Goal: Information Seeking & Learning: Learn about a topic

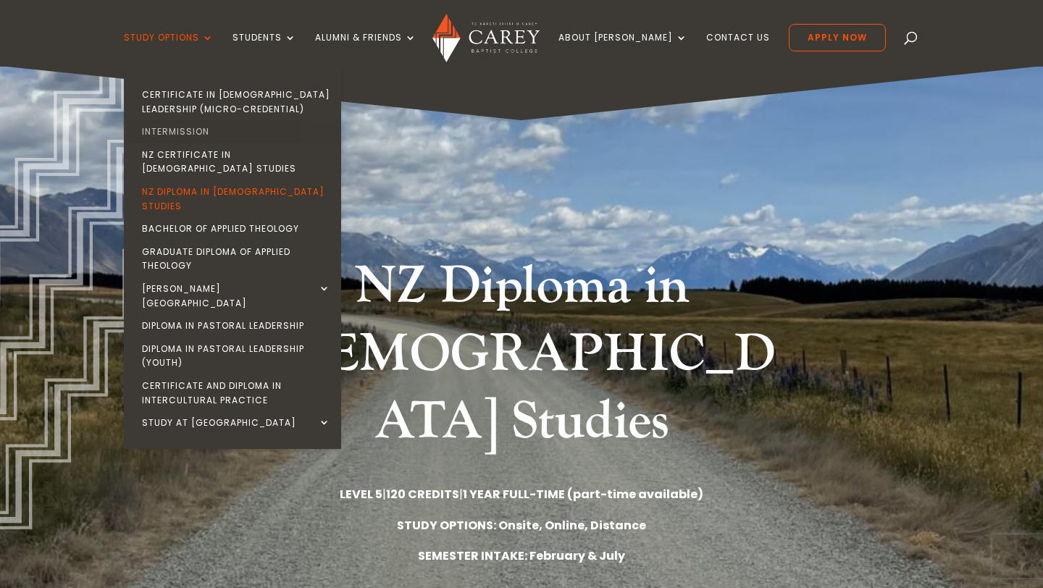
click at [216, 126] on link "Intermission" at bounding box center [236, 131] width 217 height 23
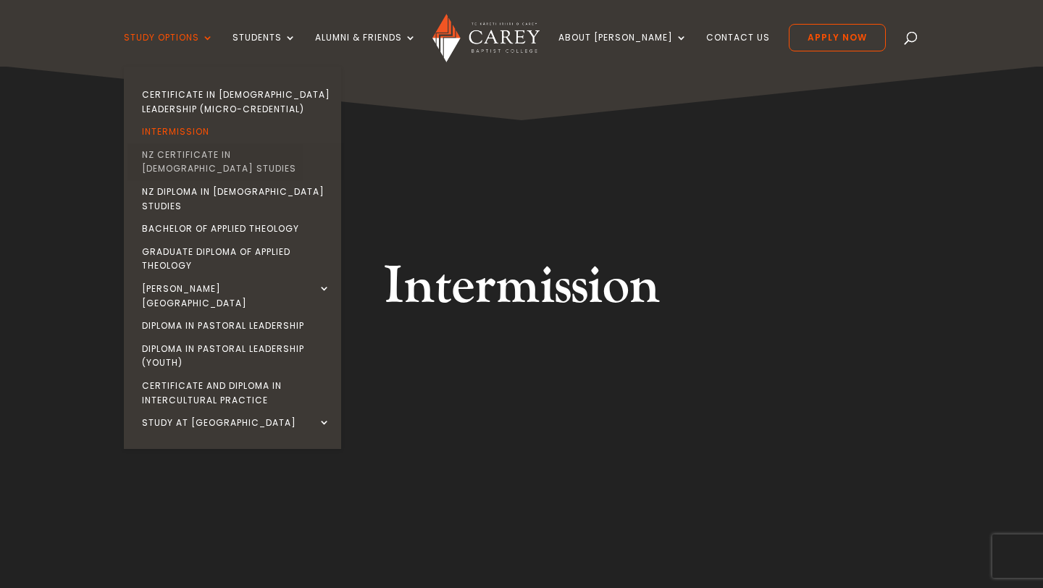
click at [262, 156] on link "NZ Certificate in [DEMOGRAPHIC_DATA] Studies" at bounding box center [236, 161] width 217 height 37
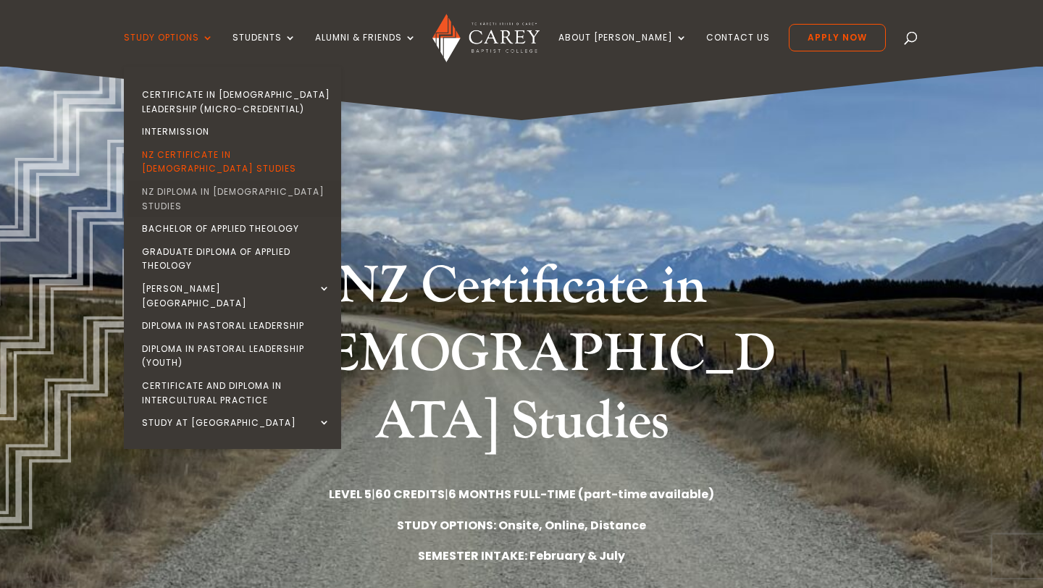
click at [228, 181] on link "NZ Diploma in [DEMOGRAPHIC_DATA] Studies" at bounding box center [236, 198] width 217 height 37
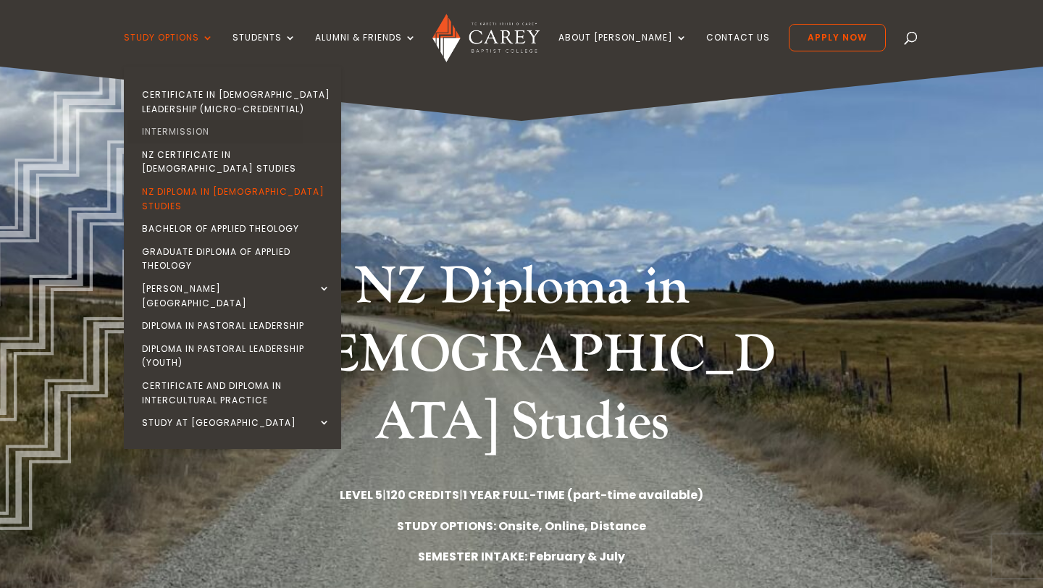
click at [222, 133] on link "Intermission" at bounding box center [236, 131] width 217 height 23
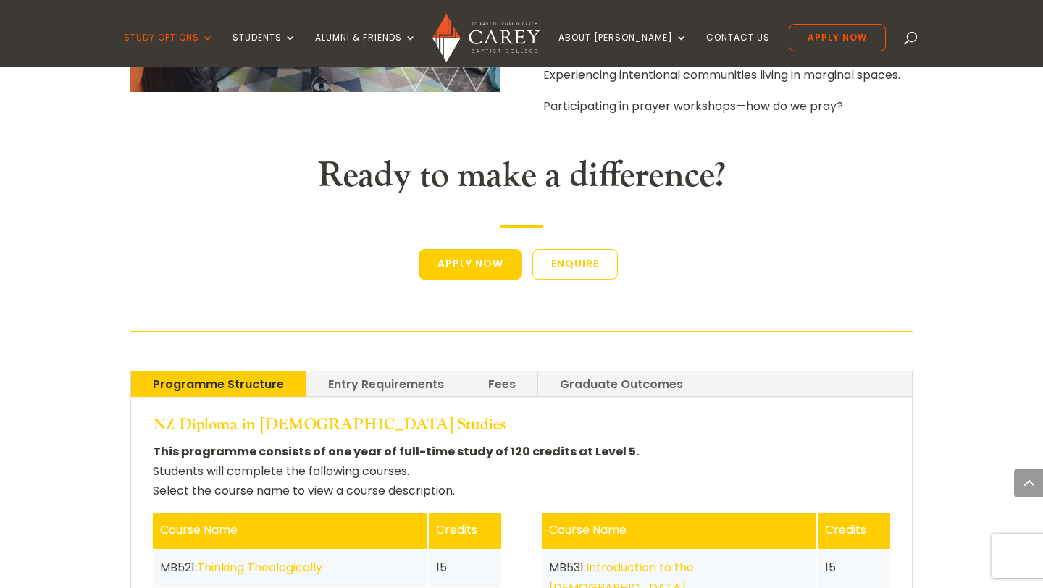
scroll to position [2505, 0]
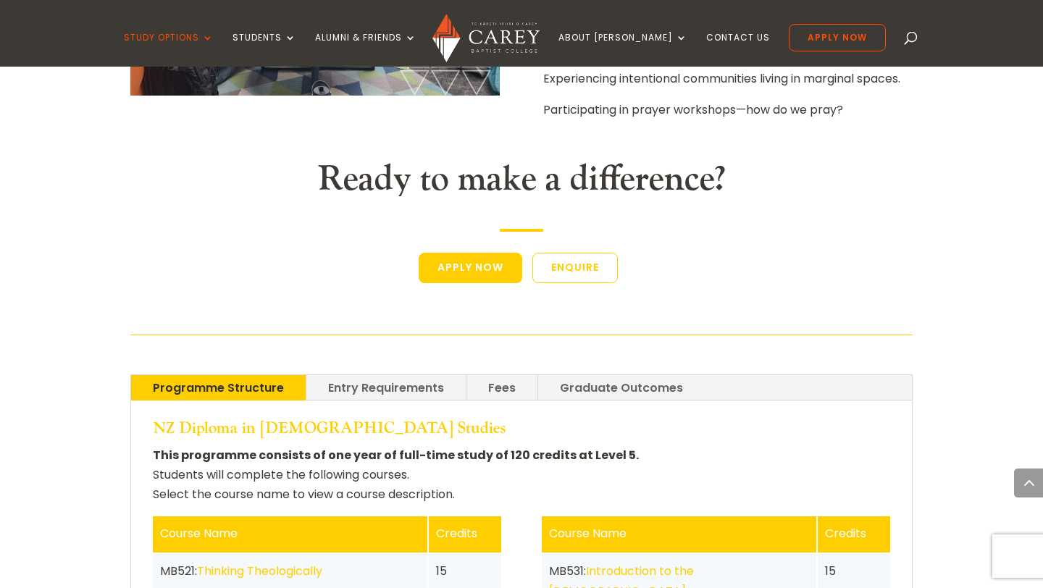
click at [387, 375] on link "Entry Requirements" at bounding box center [385, 387] width 159 height 25
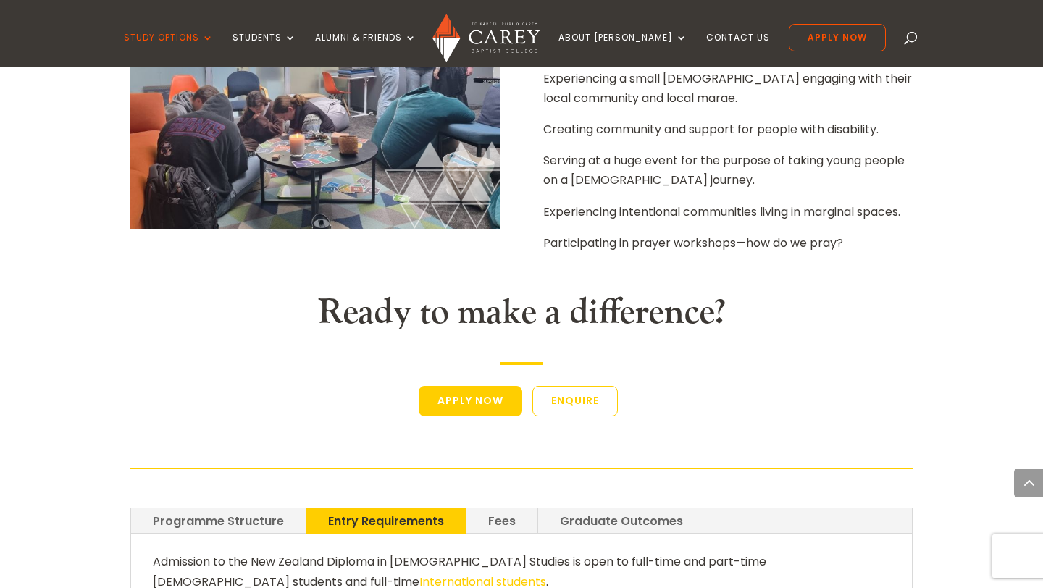
scroll to position [2347, 0]
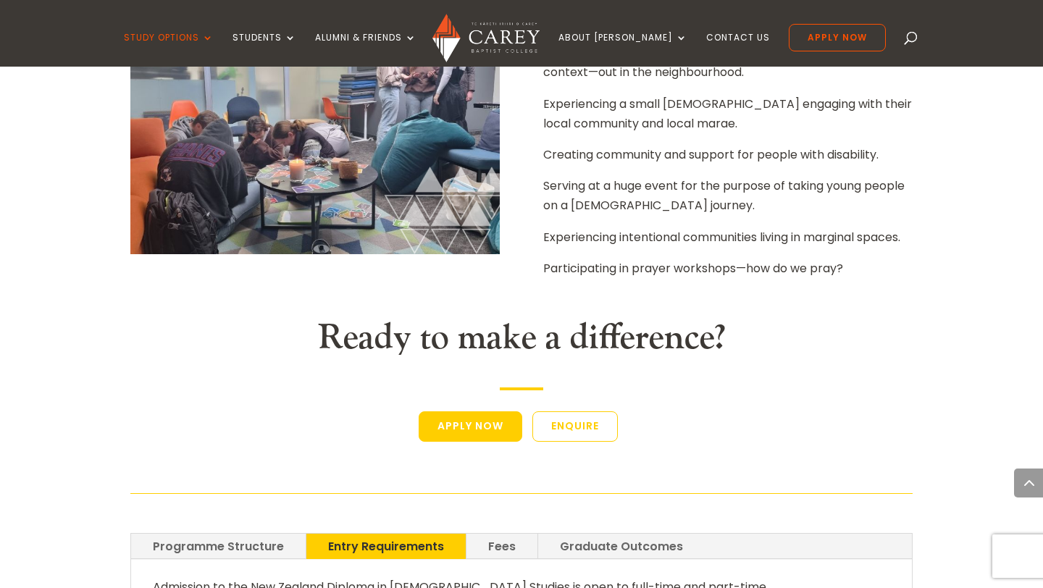
click at [506, 534] on link "Fees" at bounding box center [502, 546] width 71 height 25
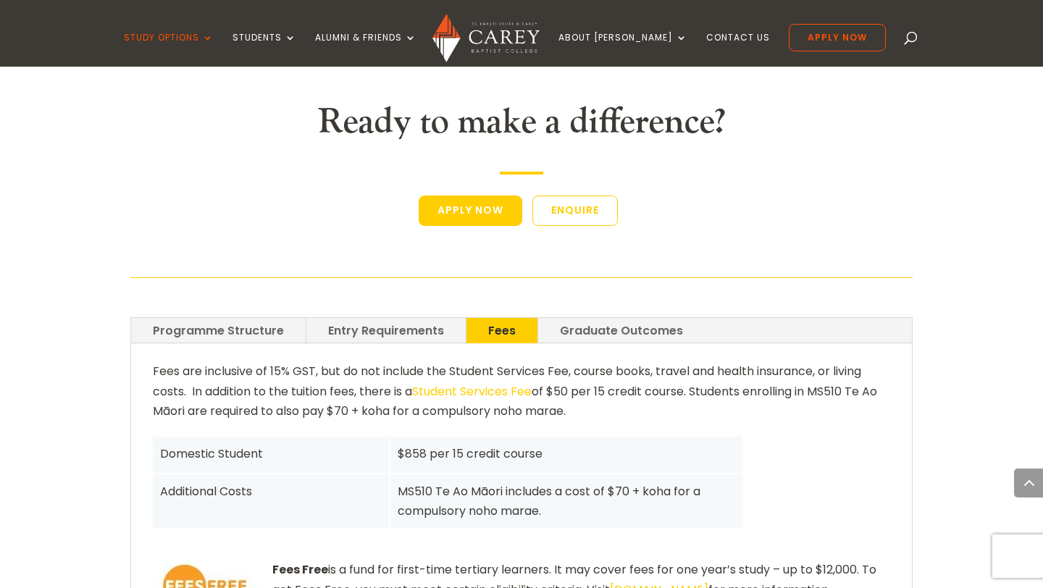
scroll to position [2563, 0]
click at [257, 317] on link "Programme Structure" at bounding box center [218, 329] width 175 height 25
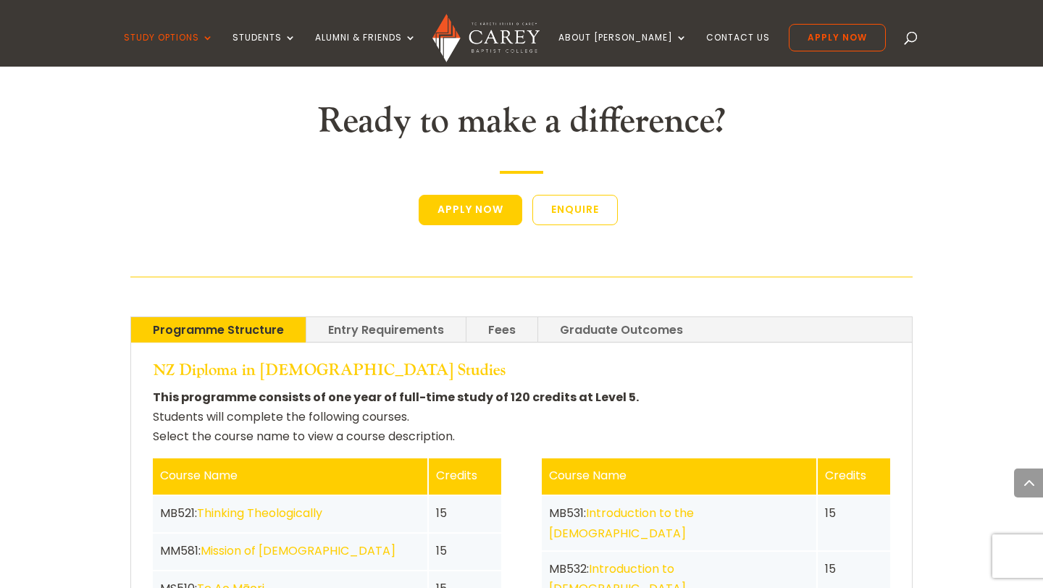
click at [415, 297] on div "Programme Structure Entry Requirements Fees Graduate Outcomes NZ Diploma in Chr…" at bounding box center [521, 541] width 782 height 489
click at [422, 317] on link "Entry Requirements" at bounding box center [385, 329] width 159 height 25
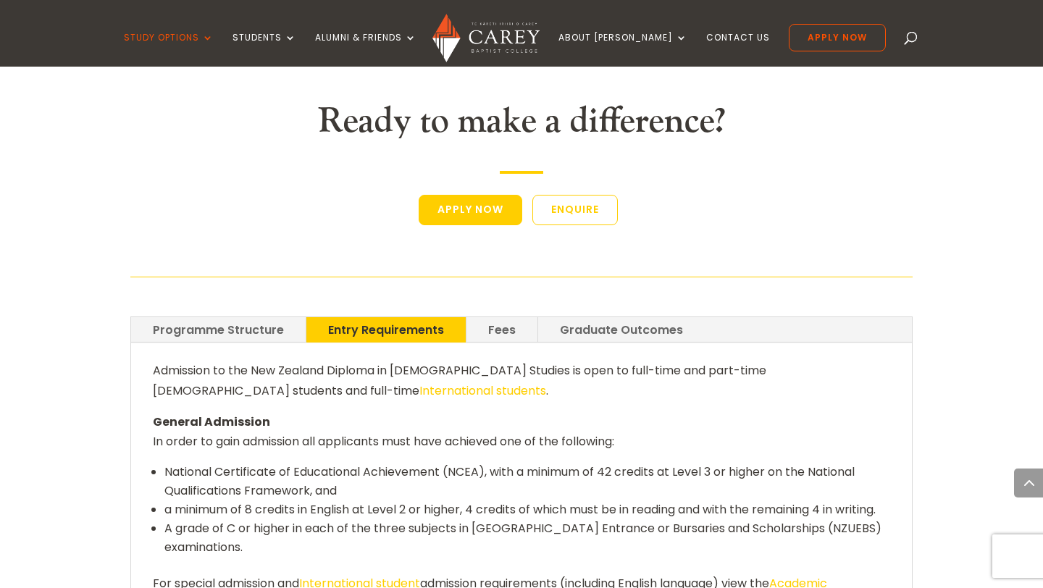
click at [560, 317] on link "Graduate Outcomes" at bounding box center [621, 329] width 167 height 25
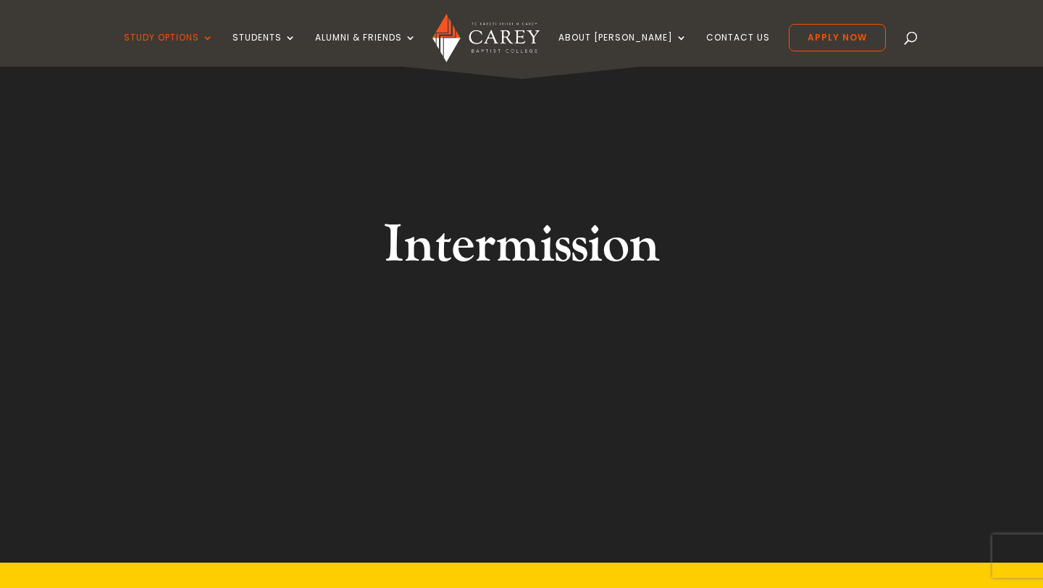
scroll to position [0, 0]
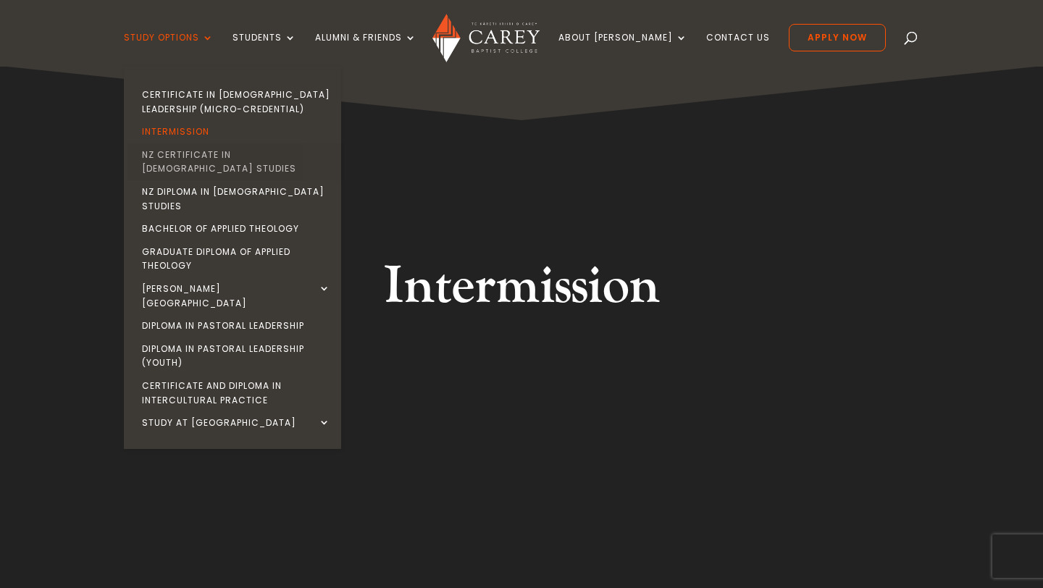
click at [229, 159] on link "NZ Certificate in [DEMOGRAPHIC_DATA] Studies" at bounding box center [236, 161] width 217 height 37
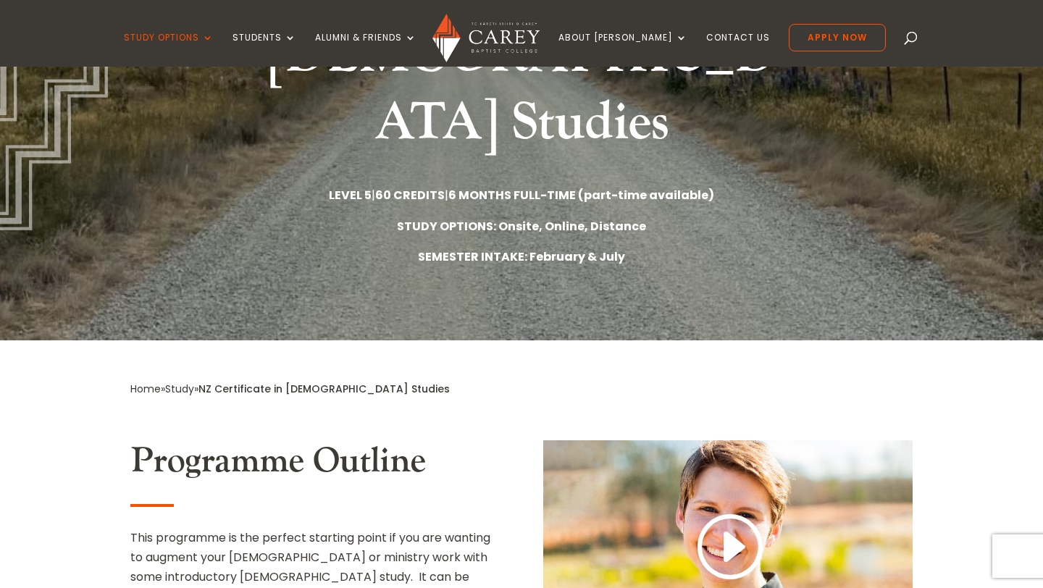
scroll to position [276, 0]
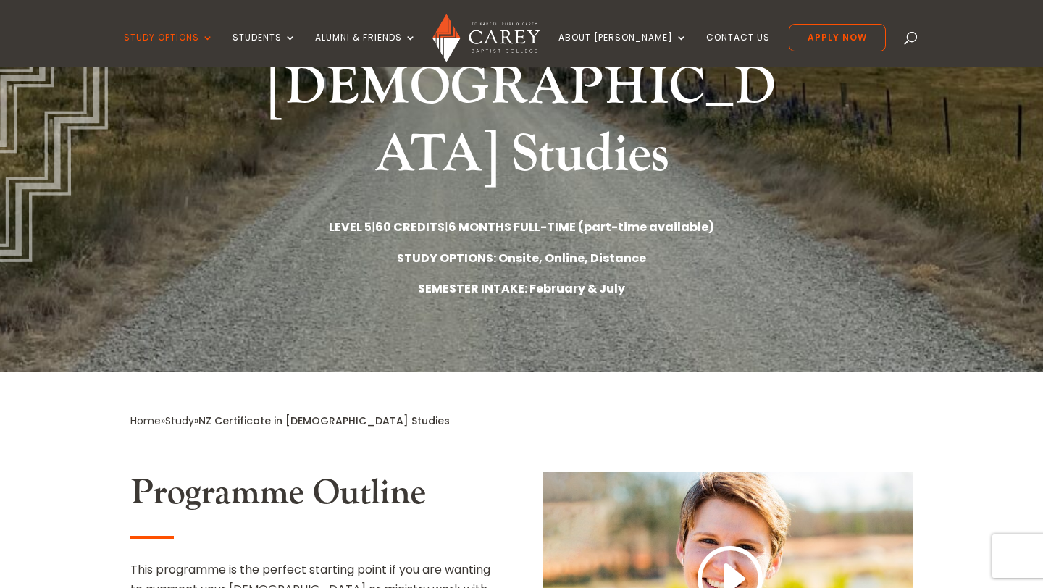
click at [580, 243] on div "NZ Certificate in Christian Studies LEVEL 5 | 60 CREDITS | 6 MONTHS FULL-TIME (…" at bounding box center [521, 147] width 782 height 363
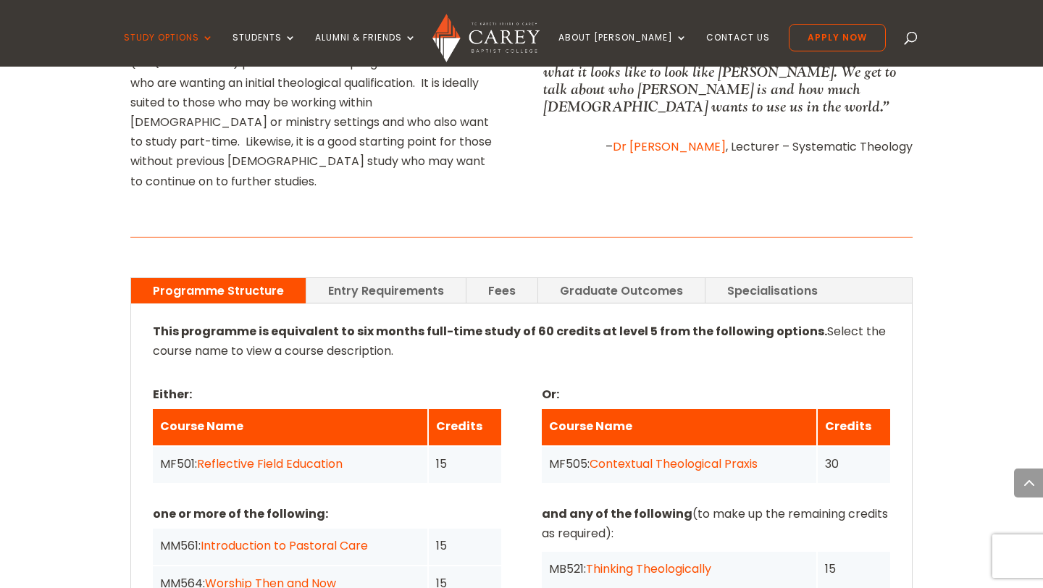
scroll to position [930, 0]
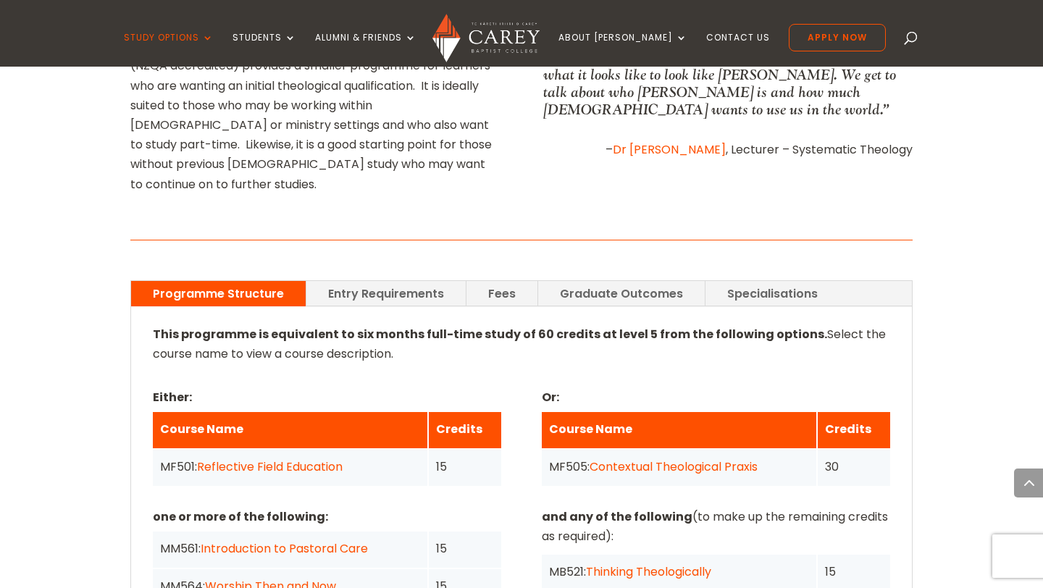
click at [404, 281] on link "Entry Requirements" at bounding box center [385, 293] width 159 height 25
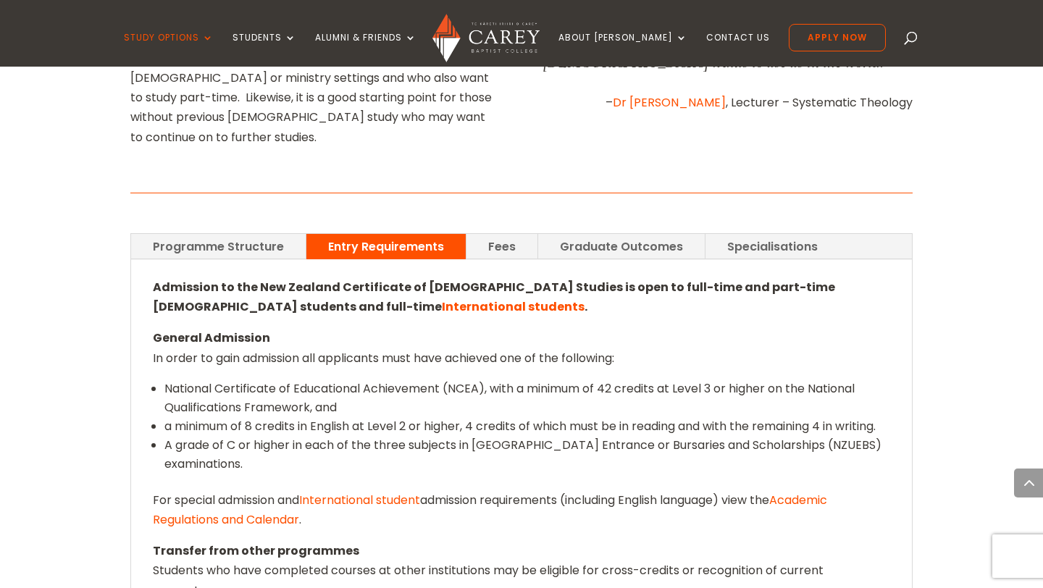
scroll to position [972, 0]
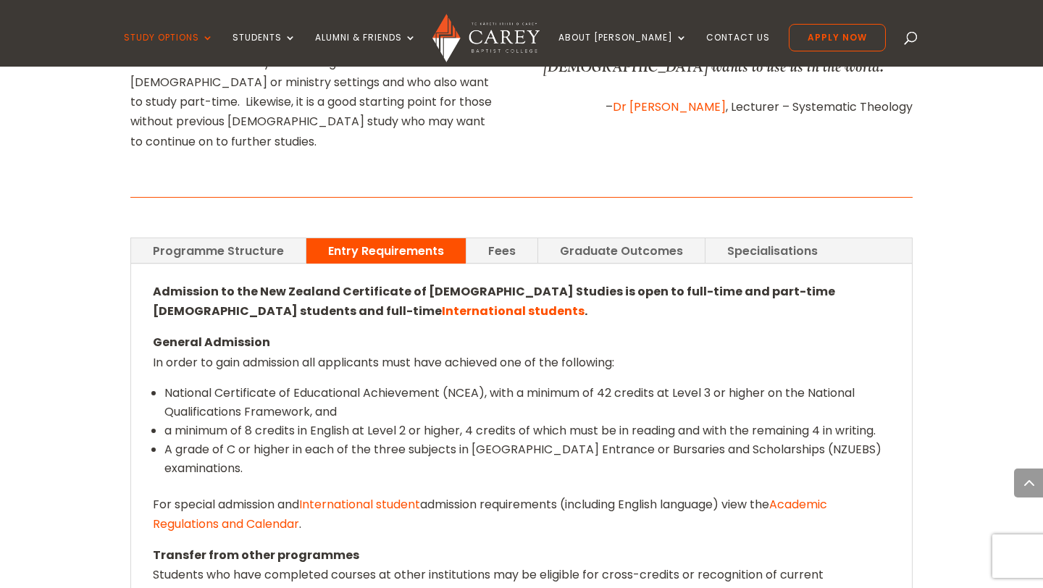
click at [512, 238] on link "Fees" at bounding box center [502, 250] width 71 height 25
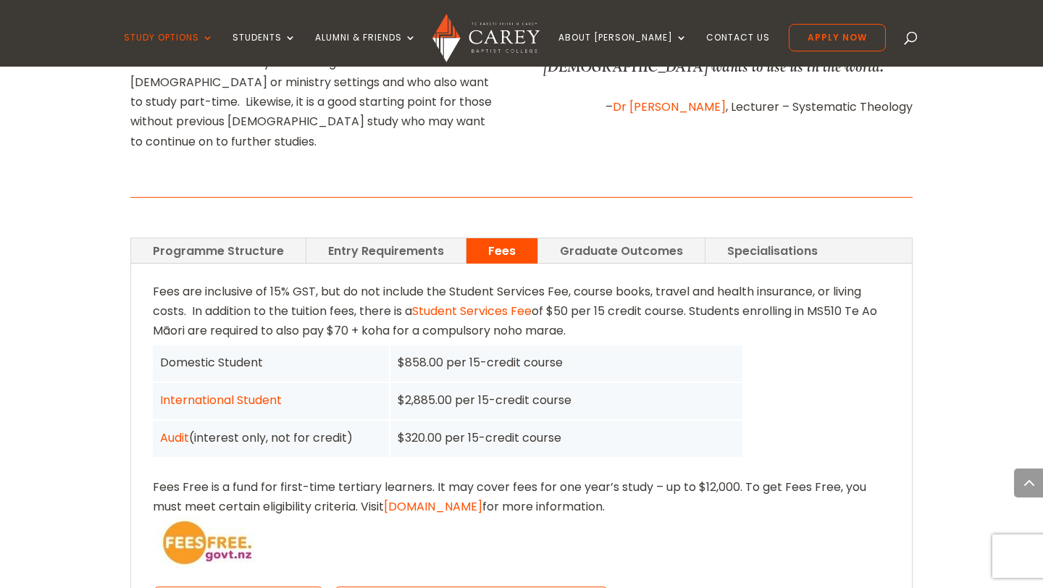
click at [601, 238] on link "Graduate Outcomes" at bounding box center [621, 250] width 167 height 25
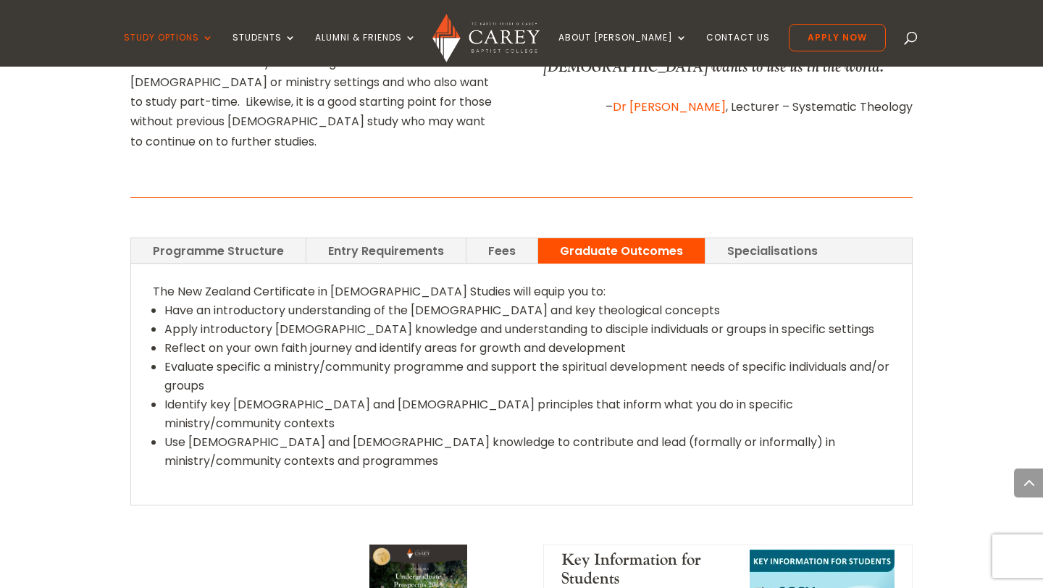
click at [748, 238] on link "Specialisations" at bounding box center [773, 250] width 134 height 25
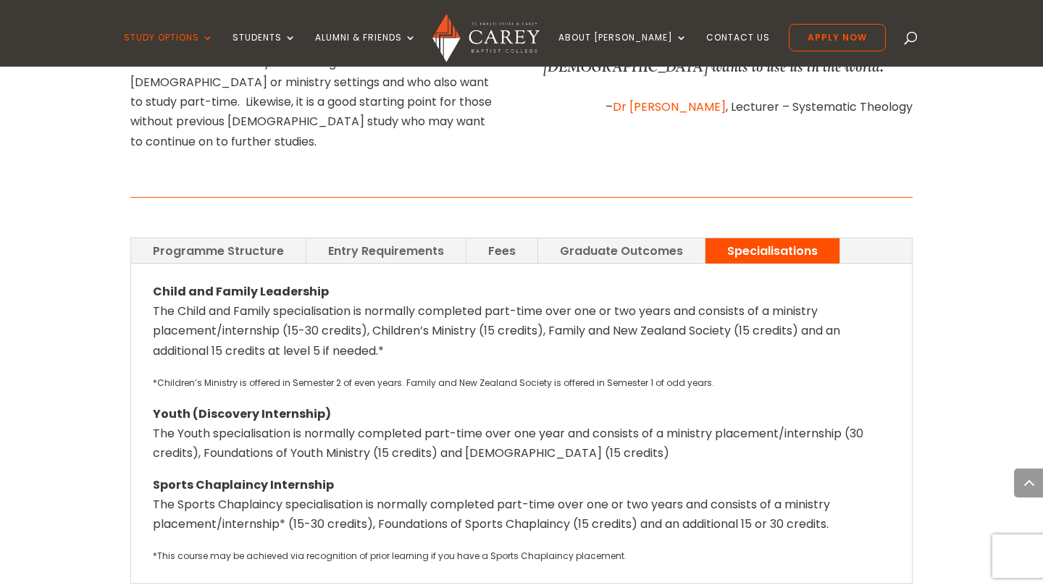
click at [314, 238] on link "Entry Requirements" at bounding box center [385, 250] width 159 height 25
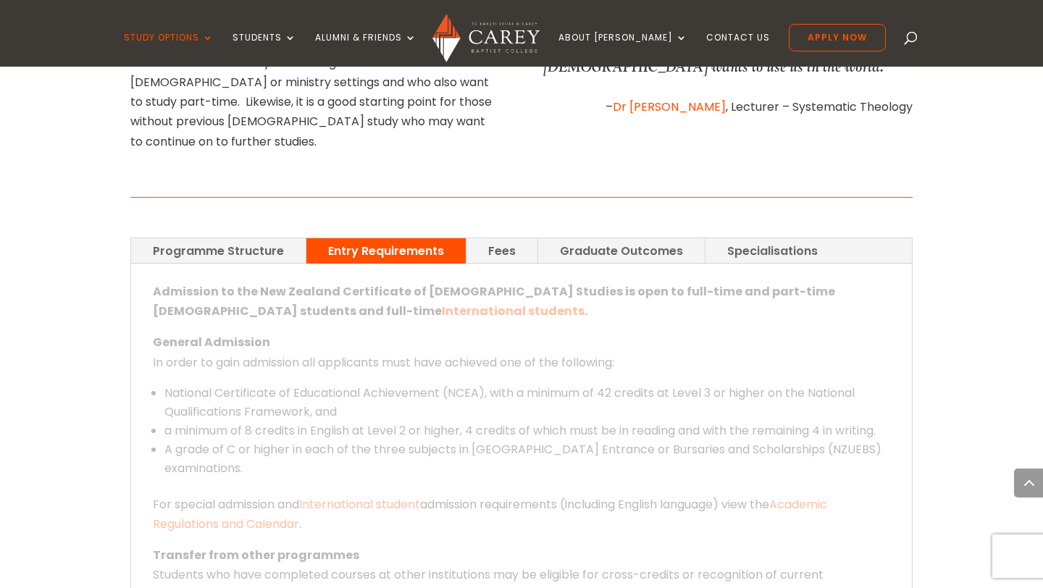
click at [259, 264] on div "Admission to the New Zealand Certificate of Christian Studies is open to full-t…" at bounding box center [521, 443] width 781 height 358
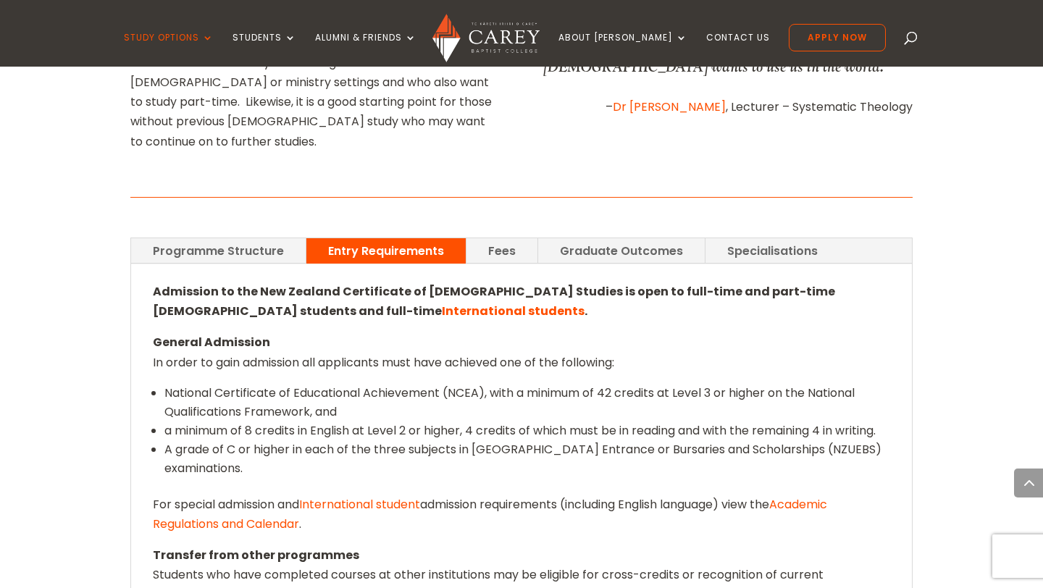
click at [255, 264] on div "Admission to the New Zealand Certificate of Christian Studies is open to full-t…" at bounding box center [521, 443] width 781 height 358
click at [212, 189] on div at bounding box center [521, 197] width 782 height 17
click at [248, 218] on div "Programme Structure Entry Requirements Fees Graduate Outcomes Specialisations T…" at bounding box center [521, 430] width 782 height 425
click at [249, 238] on link "Programme Structure" at bounding box center [218, 250] width 175 height 25
